Goal: Information Seeking & Learning: Learn about a topic

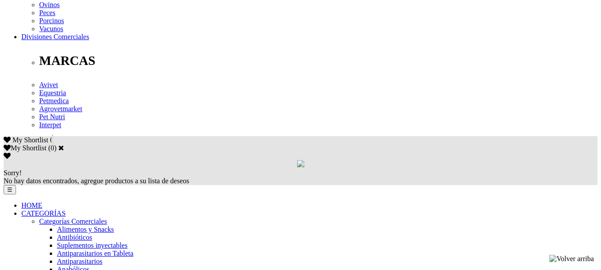
scroll to position [578, 0]
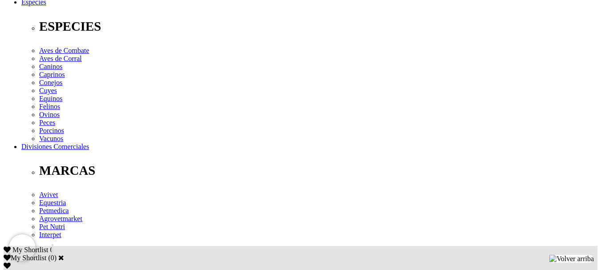
scroll to position [489, 0]
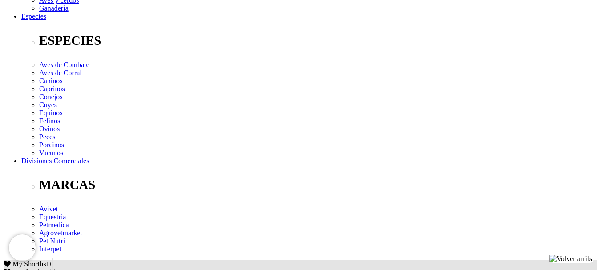
scroll to position [445, 0]
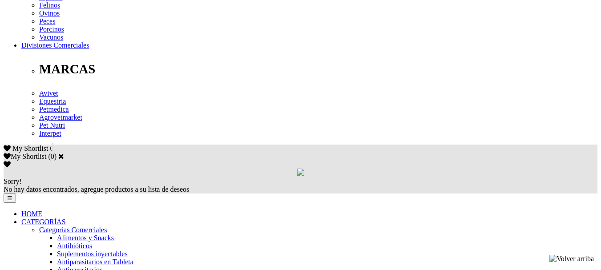
scroll to position [489, 0]
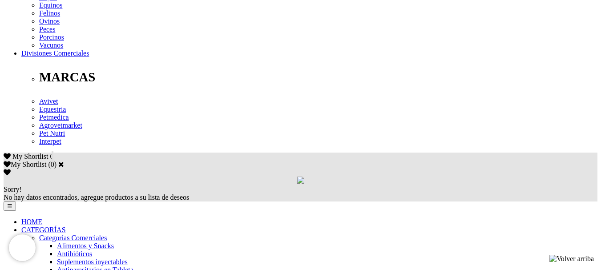
scroll to position [578, 0]
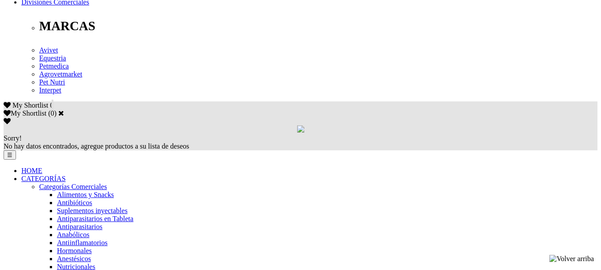
scroll to position [578, 0]
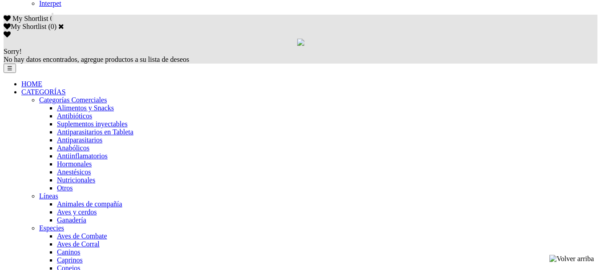
drag, startPoint x: 401, startPoint y: 78, endPoint x: 401, endPoint y: 85, distance: 6.7
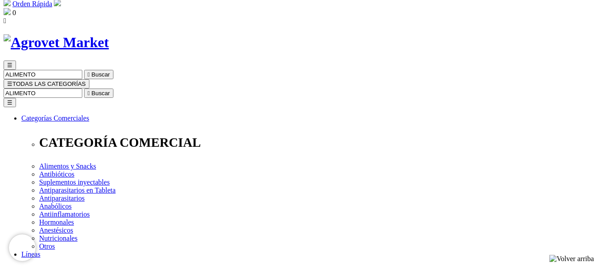
scroll to position [44, 0]
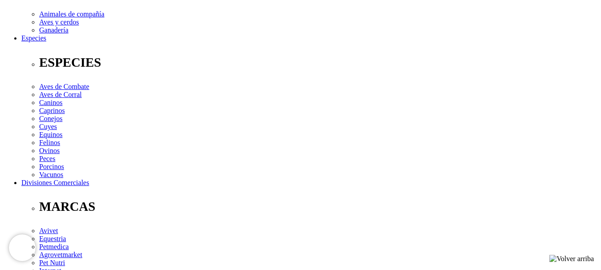
scroll to position [311, 0]
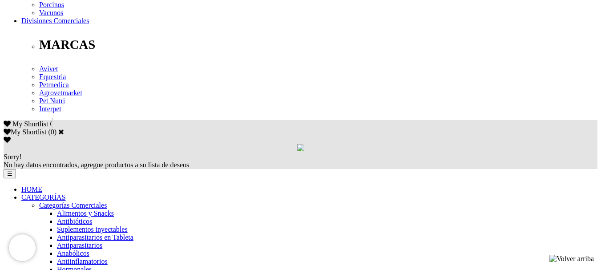
scroll to position [400, 0]
